Goal: Find specific page/section: Find specific page/section

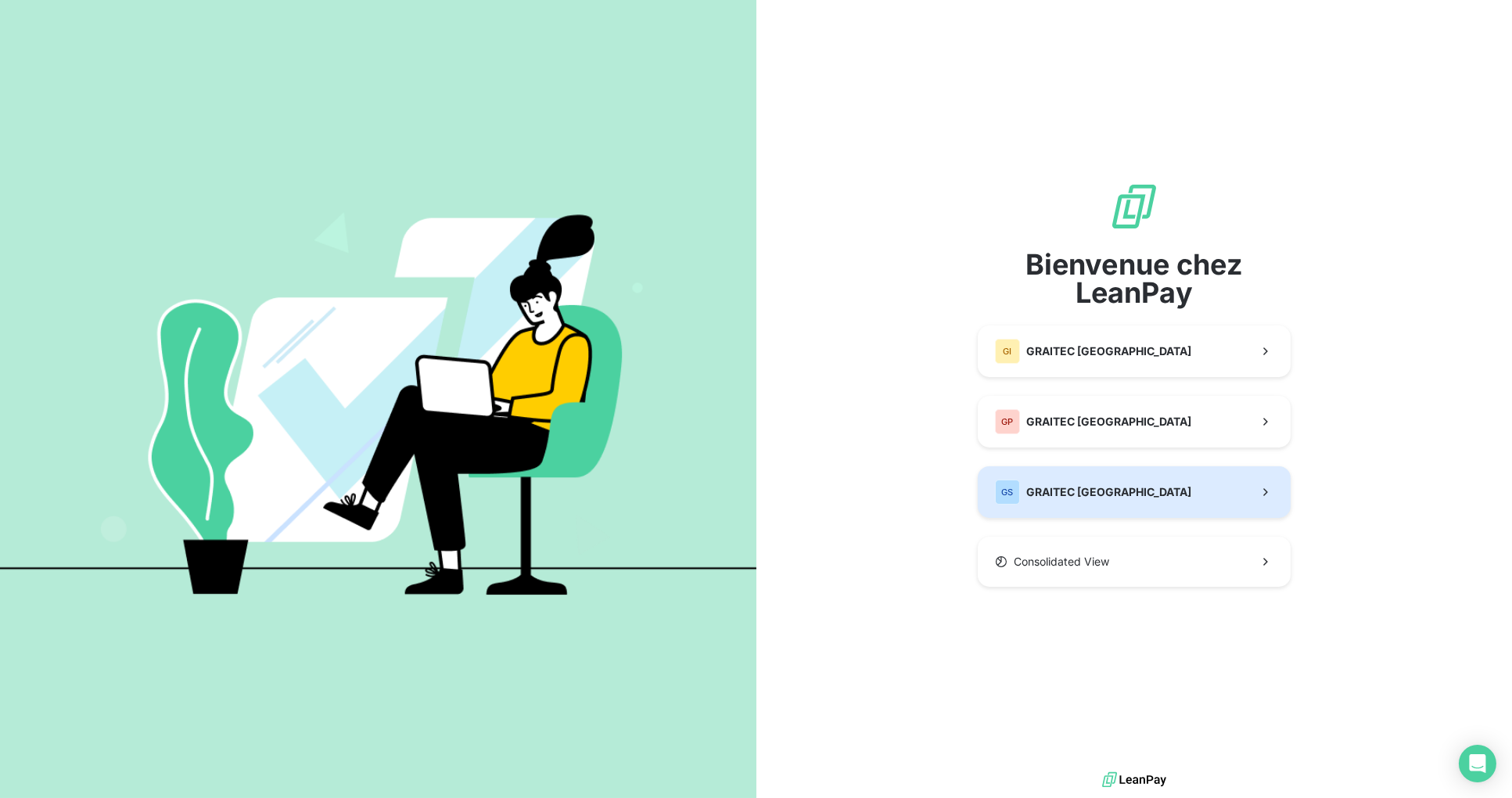
click at [1093, 474] on button "GS GRAITEC [GEOGRAPHIC_DATA]" at bounding box center [1134, 492] width 313 height 52
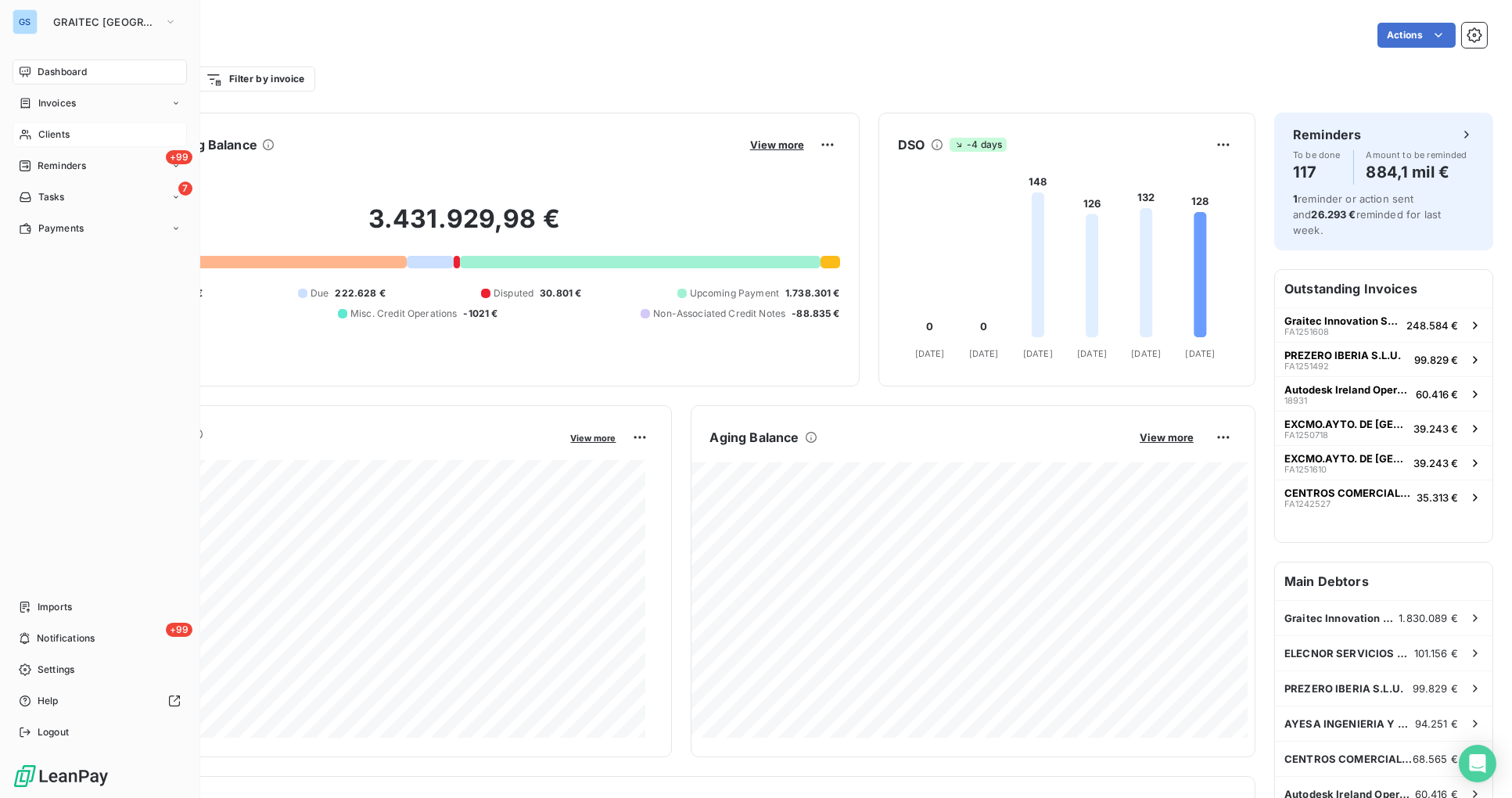
click at [64, 134] on span "Clients" at bounding box center [54, 134] width 31 height 14
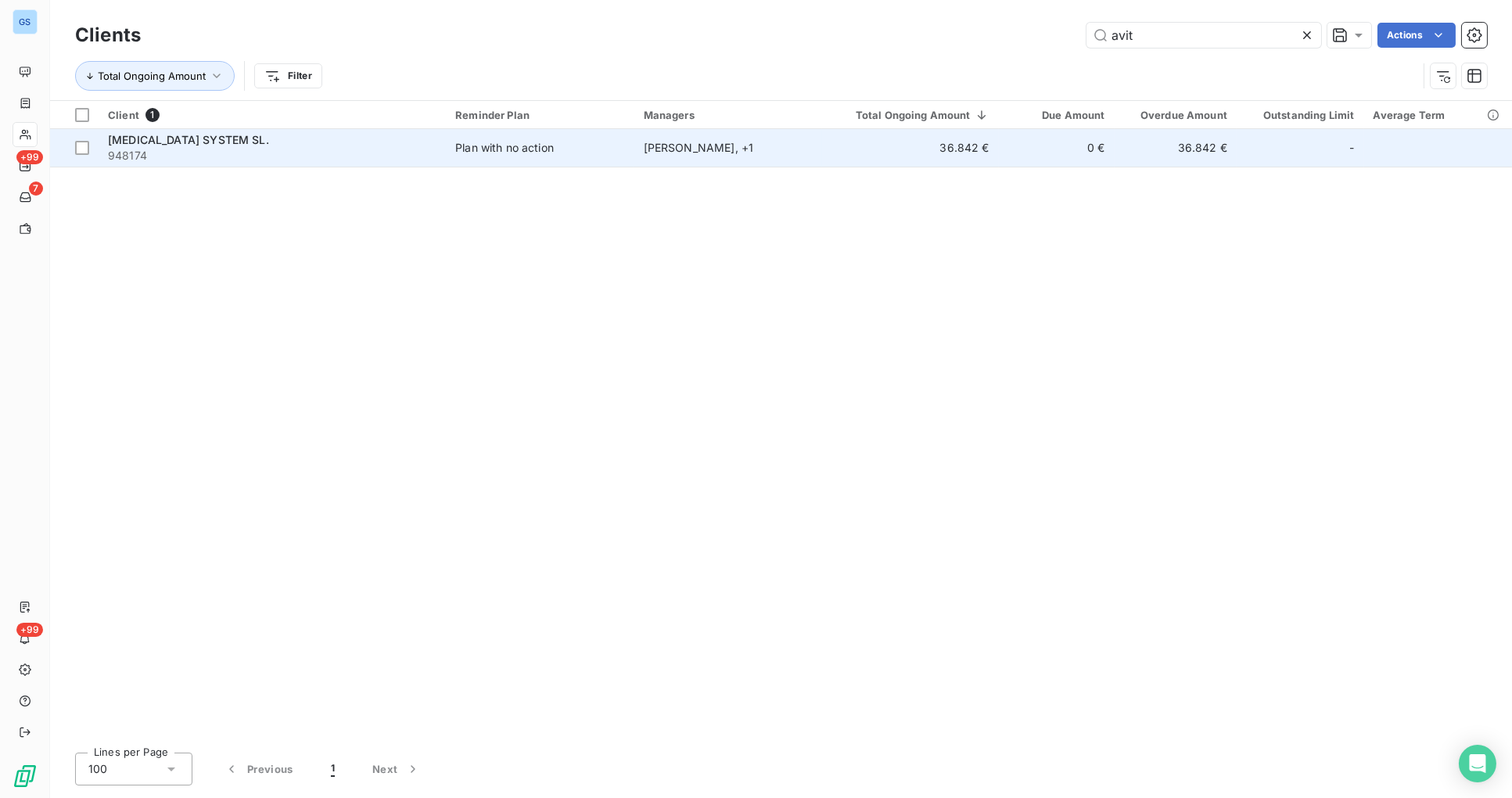
type input "avit"
click at [170, 143] on span "[MEDICAL_DATA] SYSTEM SL." at bounding box center [188, 139] width 161 height 13
